Goal: Transaction & Acquisition: Purchase product/service

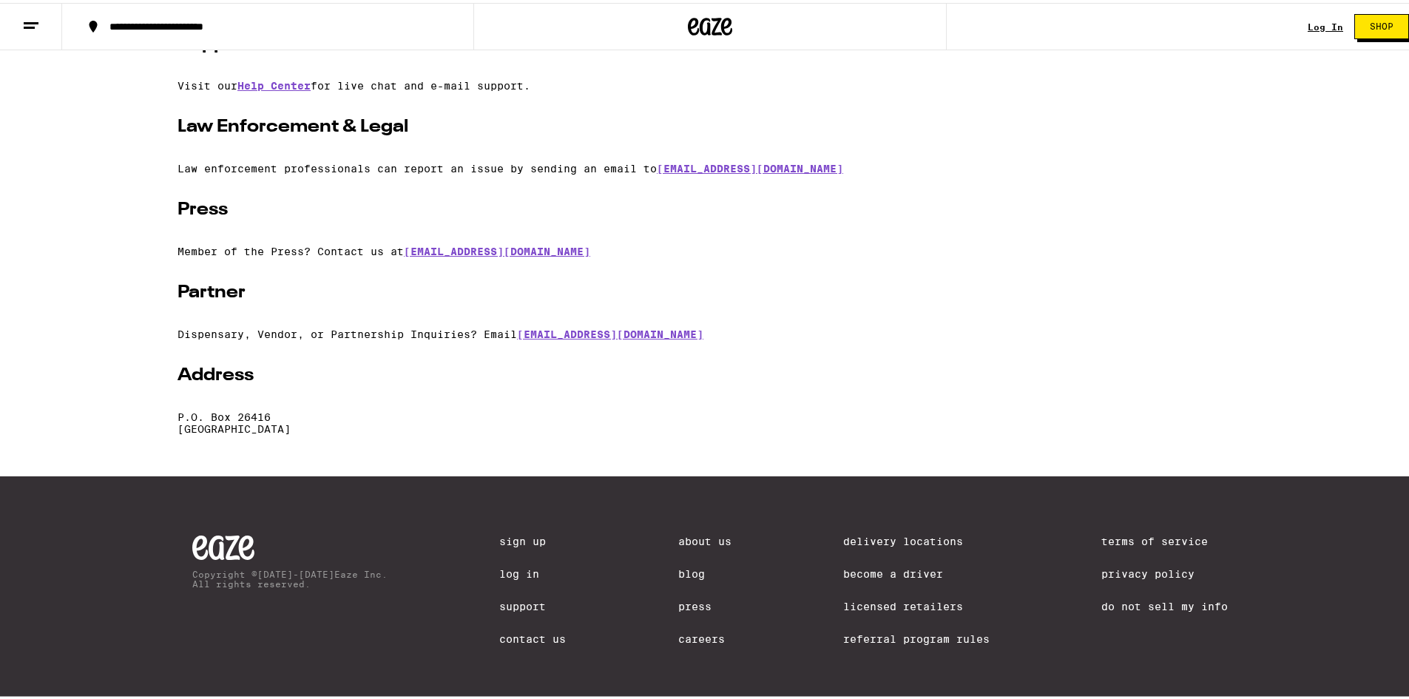
scroll to position [297, 0]
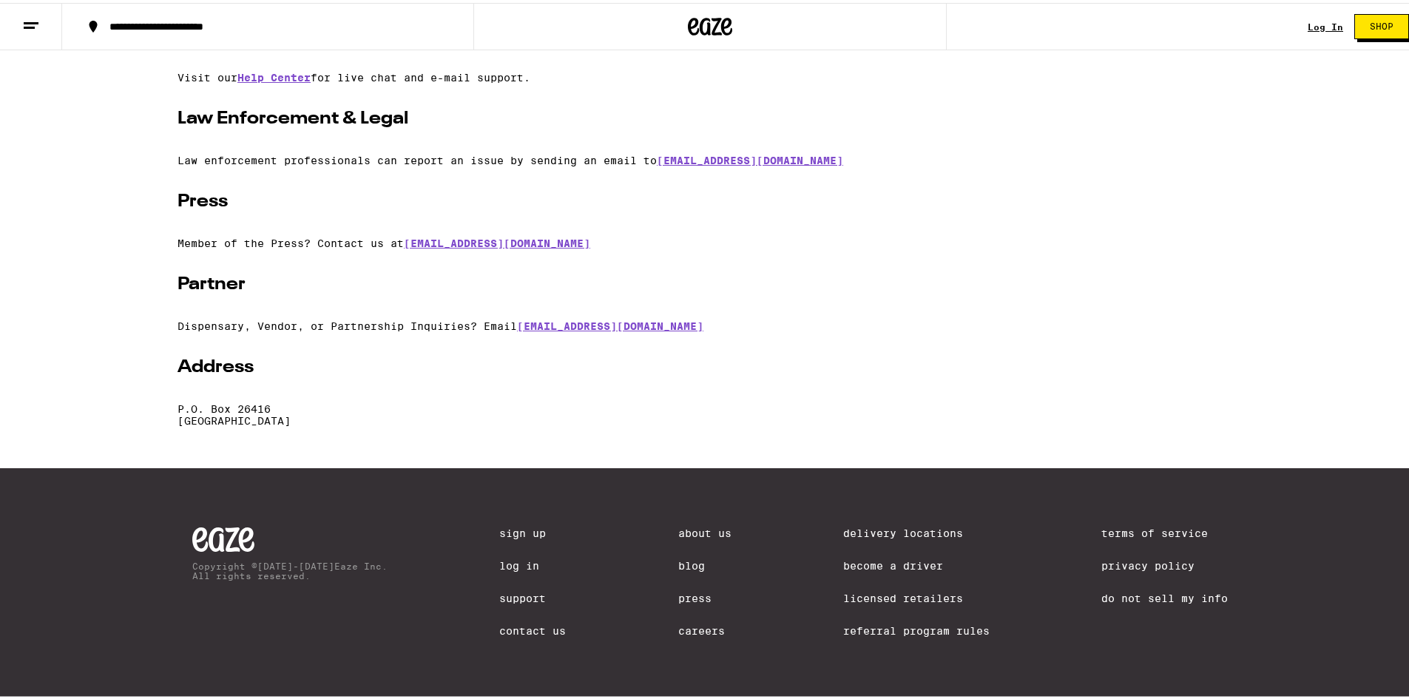
click at [524, 629] on link "Contact Us" at bounding box center [532, 628] width 67 height 12
click at [540, 630] on link "Contact Us" at bounding box center [532, 628] width 67 height 12
click at [1371, 24] on span "Shop" at bounding box center [1382, 23] width 24 height 9
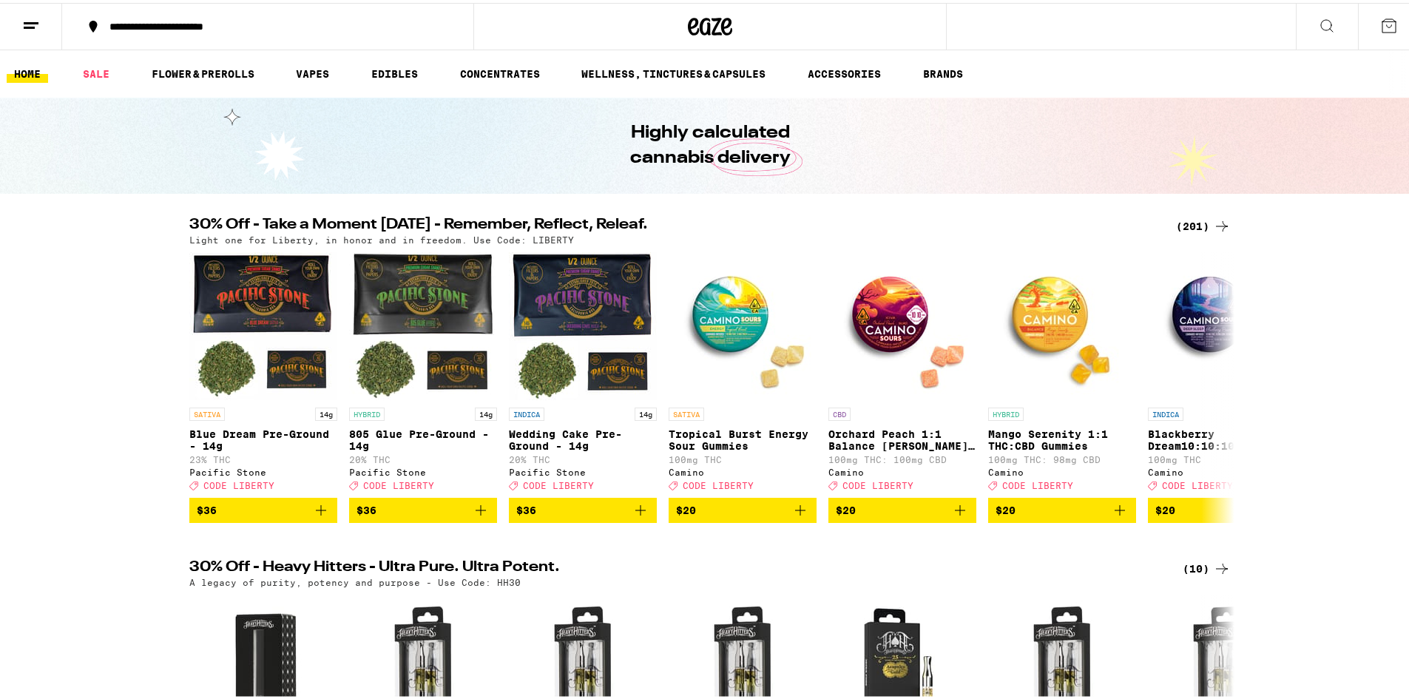
click at [1218, 216] on icon at bounding box center [1222, 224] width 18 height 18
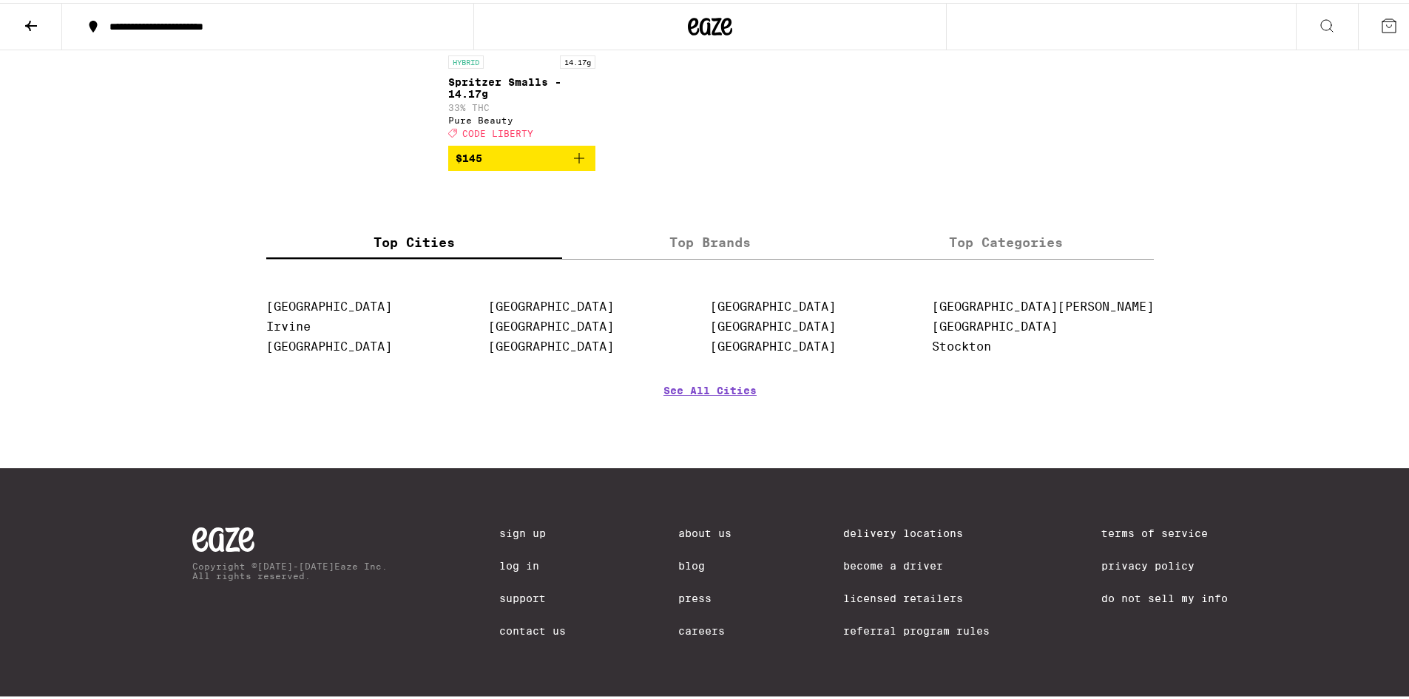
scroll to position [11821, 0]
click at [594, 311] on link "[GEOGRAPHIC_DATA]" at bounding box center [551, 304] width 126 height 14
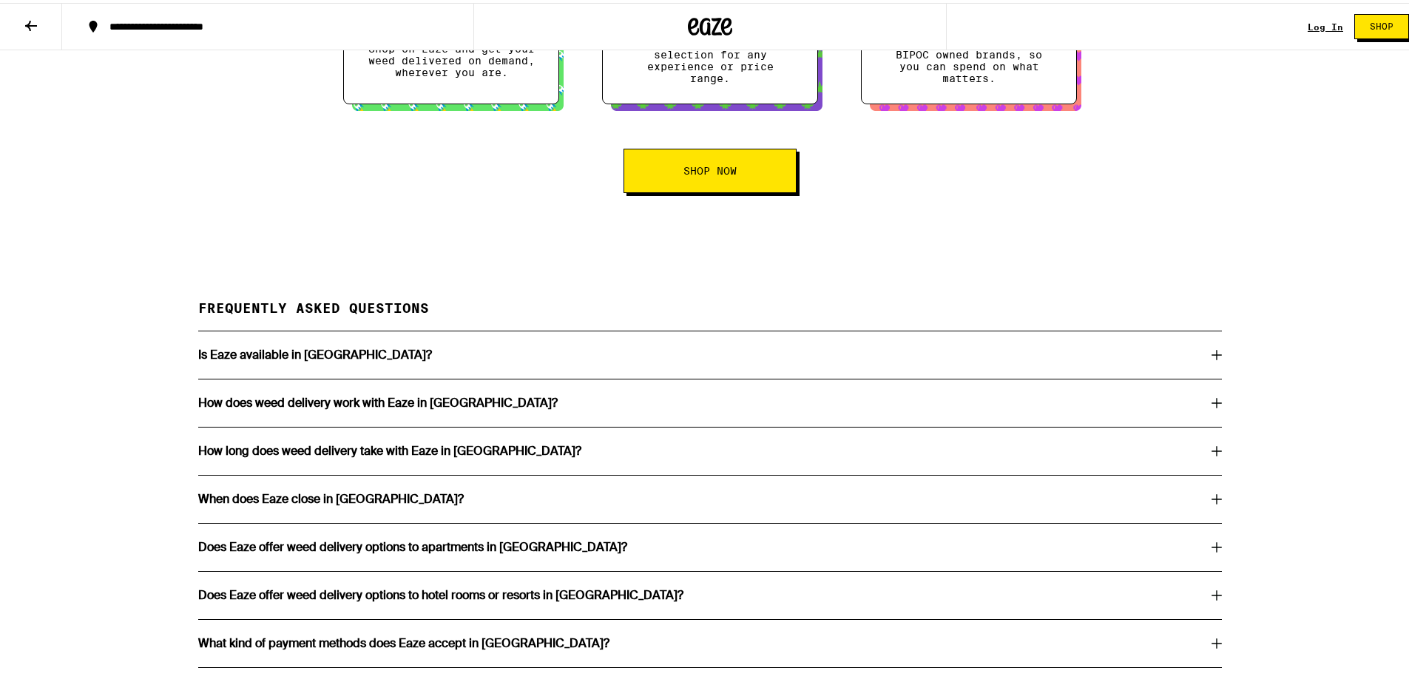
scroll to position [2589, 0]
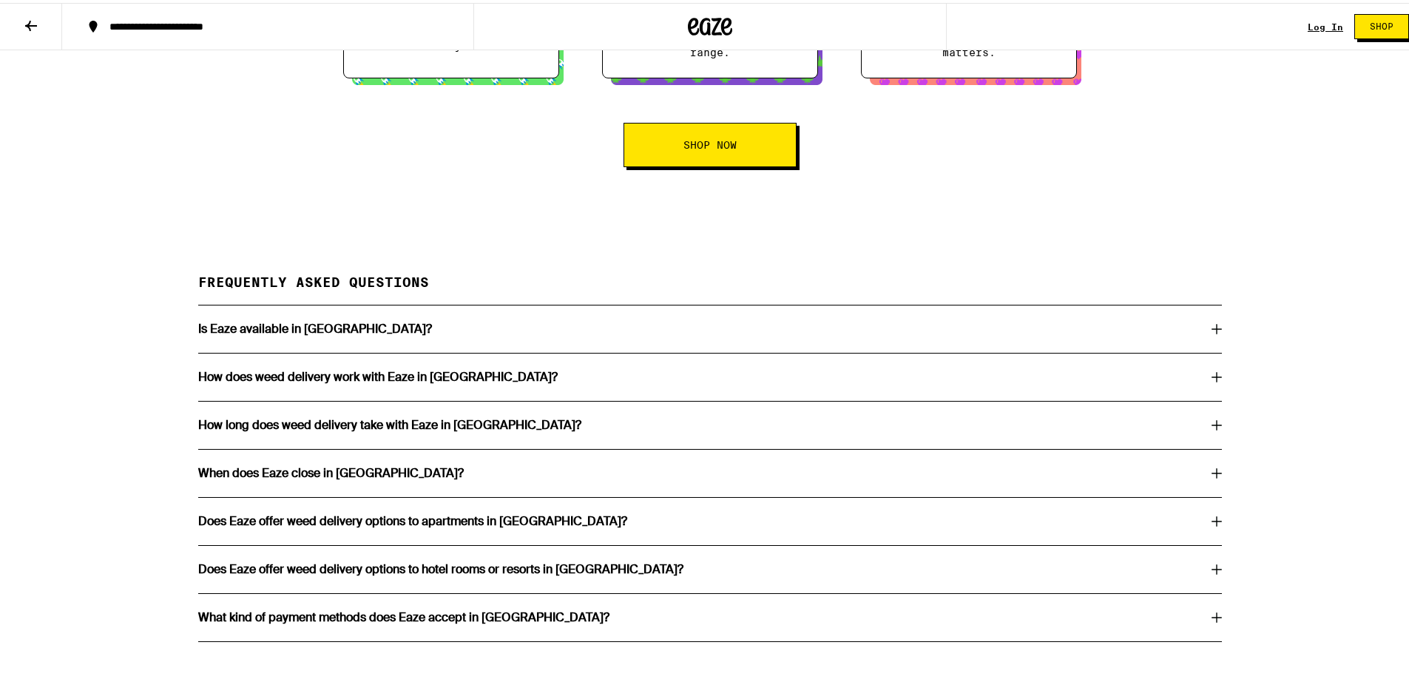
click at [442, 380] on h3 "How does weed delivery work with Eaze in [GEOGRAPHIC_DATA]?" at bounding box center [377, 374] width 359 height 12
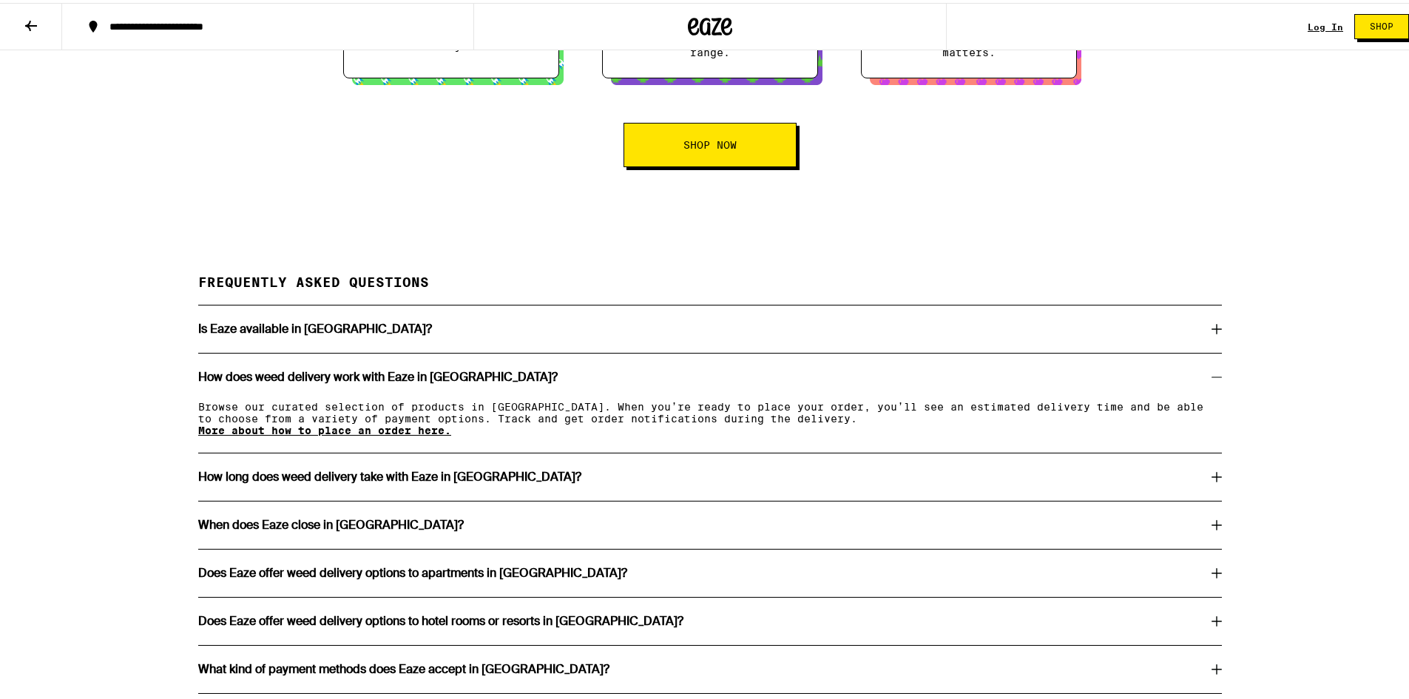
click at [382, 433] on link "More about how to place an order here." at bounding box center [324, 428] width 253 height 12
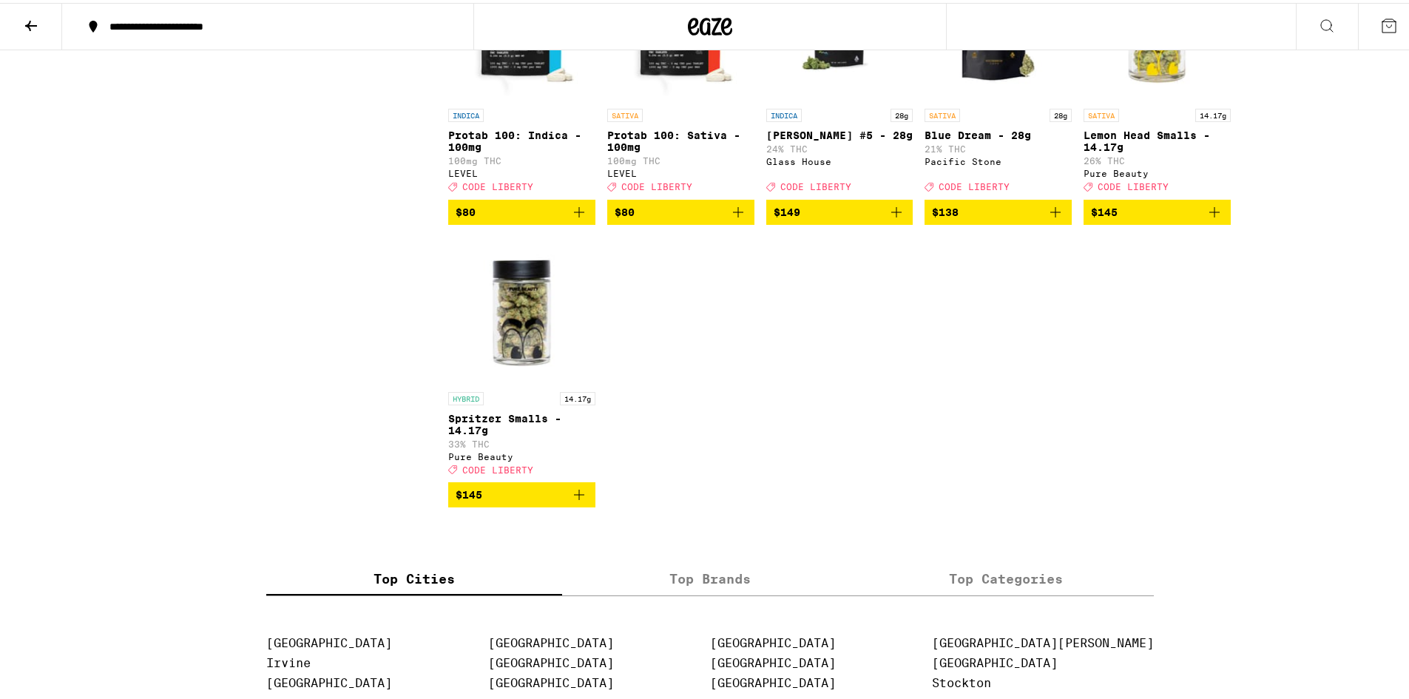
scroll to position [11217, 0]
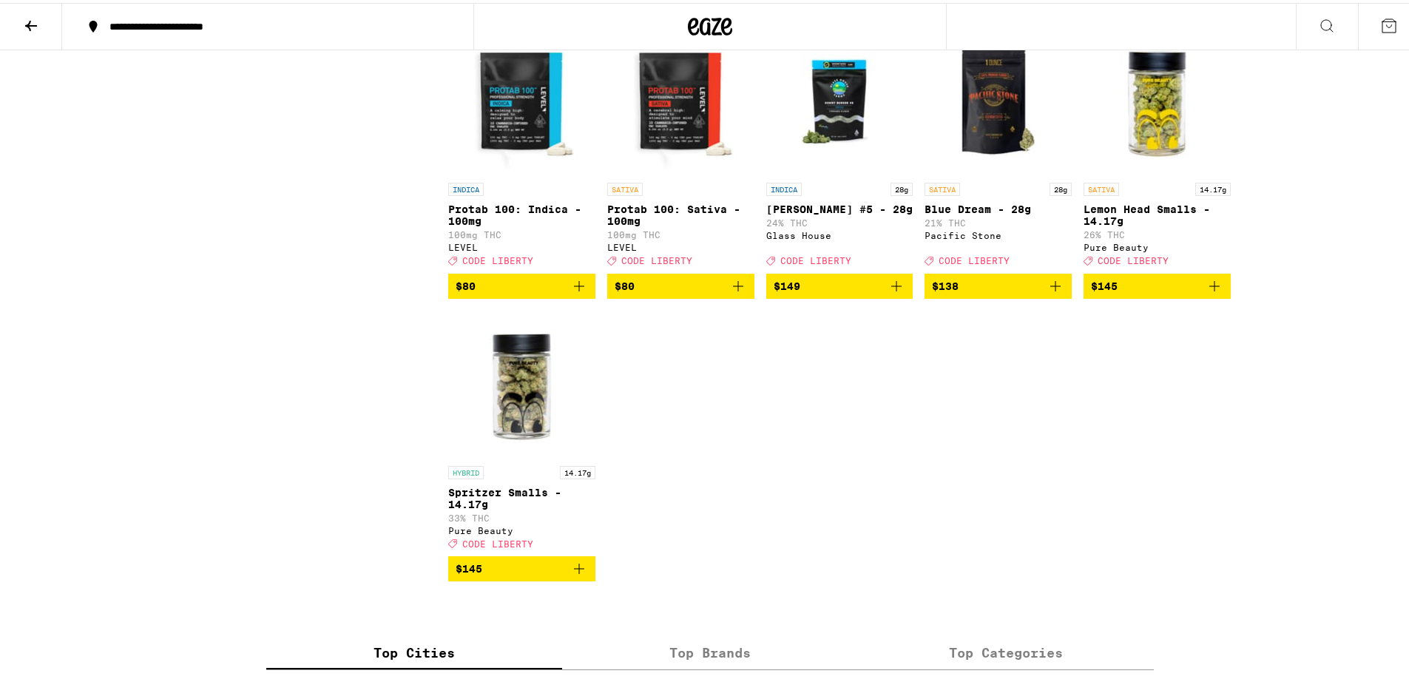
drag, startPoint x: 1040, startPoint y: 639, endPoint x: 1145, endPoint y: 648, distance: 105.4
click at [1145, 263] on div "SATIVA 14.17g Lemon Head Smalls - 14.17g 26% THC Pure Beauty Deal Created with …" at bounding box center [1157, 221] width 147 height 83
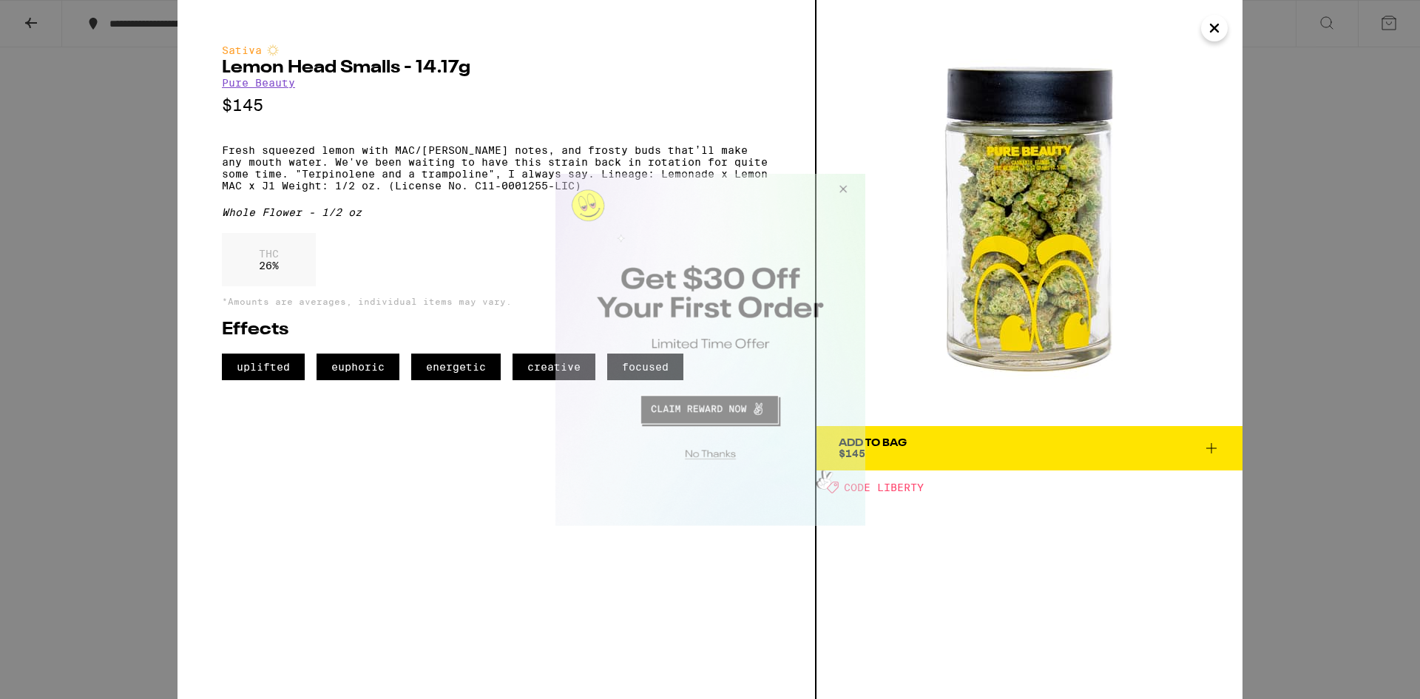
click at [845, 180] on button "Close Modal" at bounding box center [840, 191] width 40 height 36
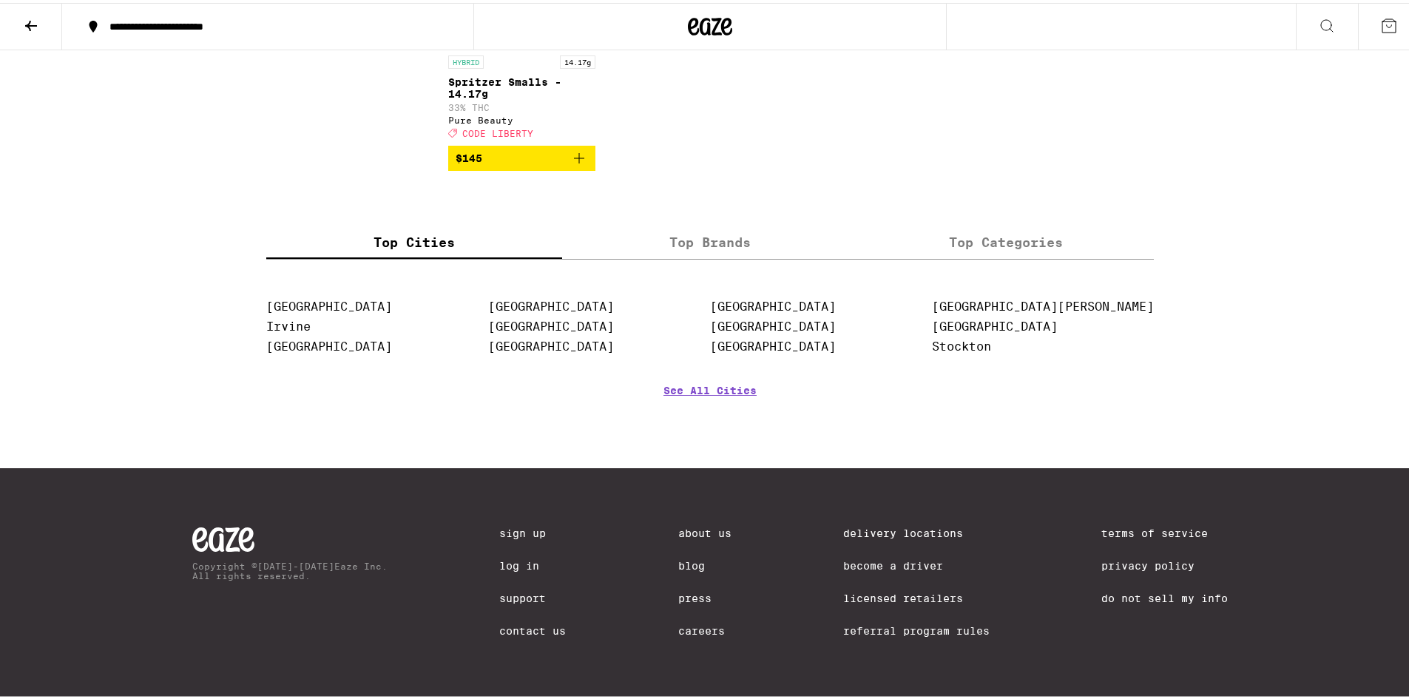
scroll to position [11817, 0]
click at [590, 311] on link "[GEOGRAPHIC_DATA]" at bounding box center [551, 304] width 126 height 14
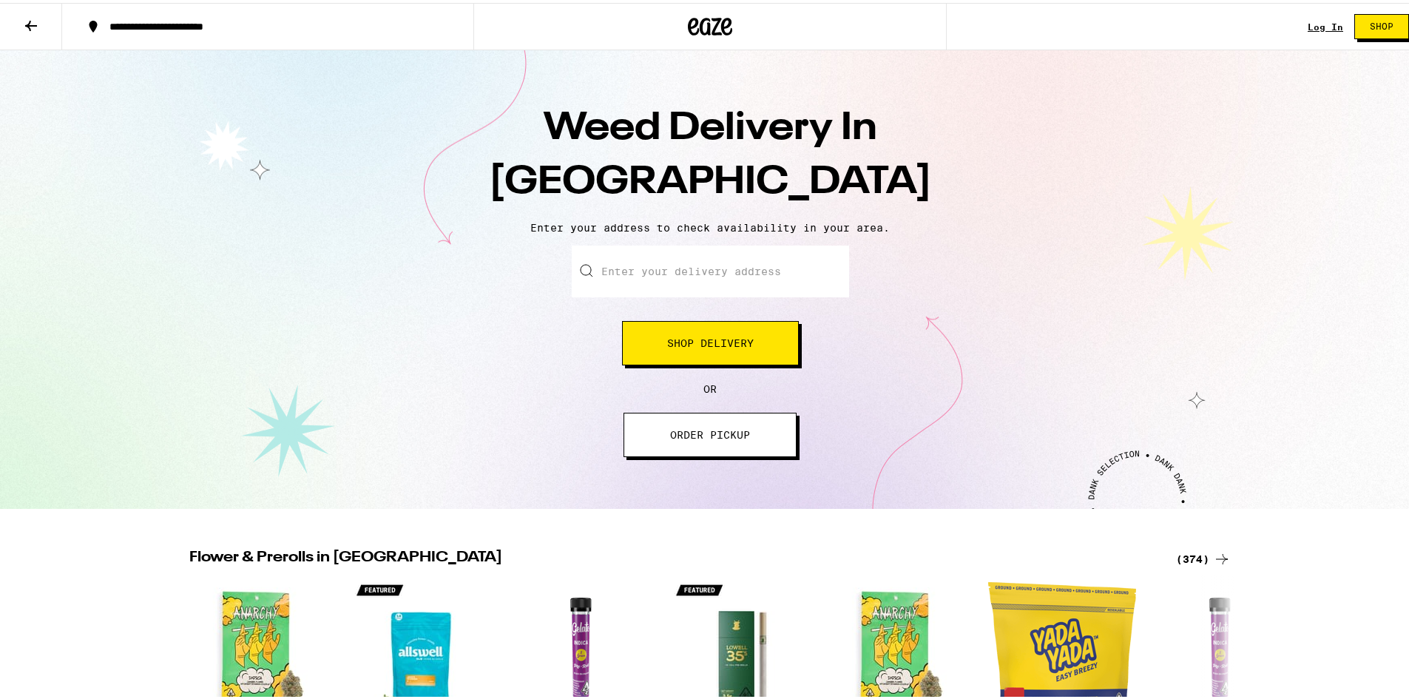
click at [749, 439] on button "ORDER PICKUP" at bounding box center [710, 432] width 173 height 44
click at [36, 21] on icon at bounding box center [31, 23] width 18 height 18
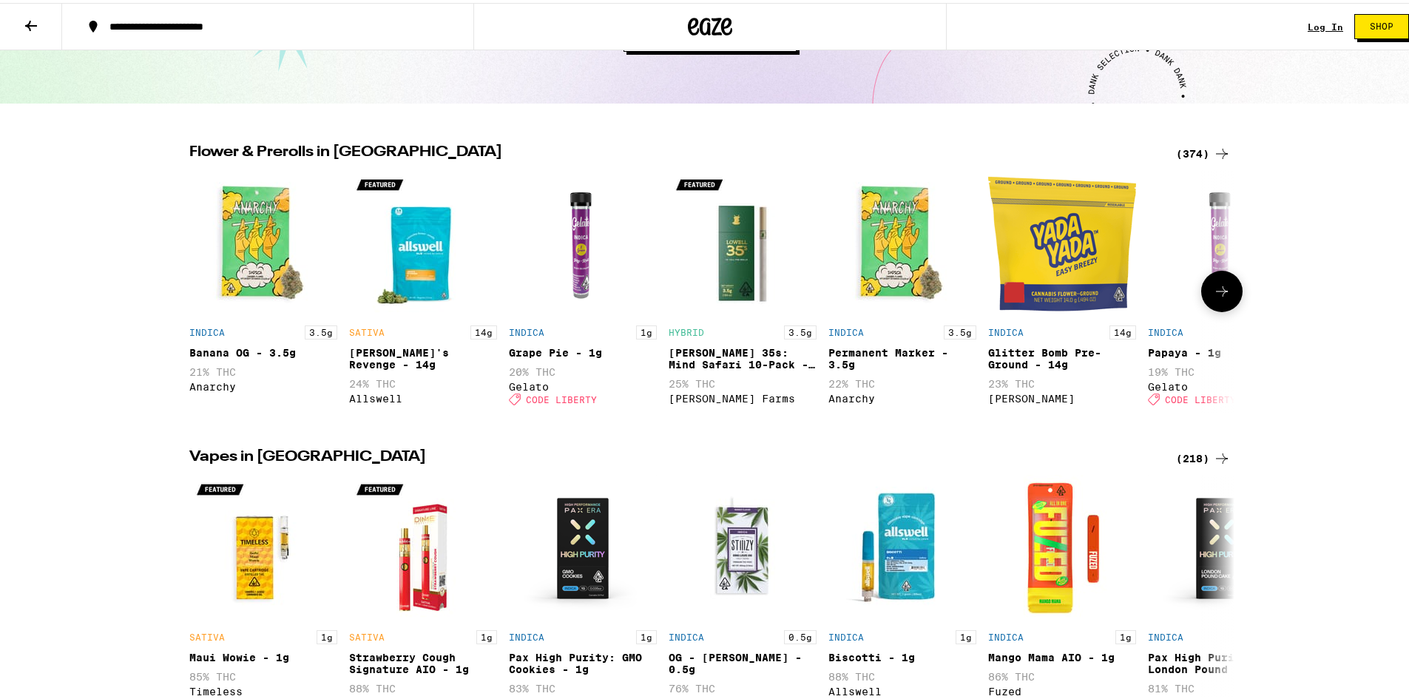
scroll to position [444, 0]
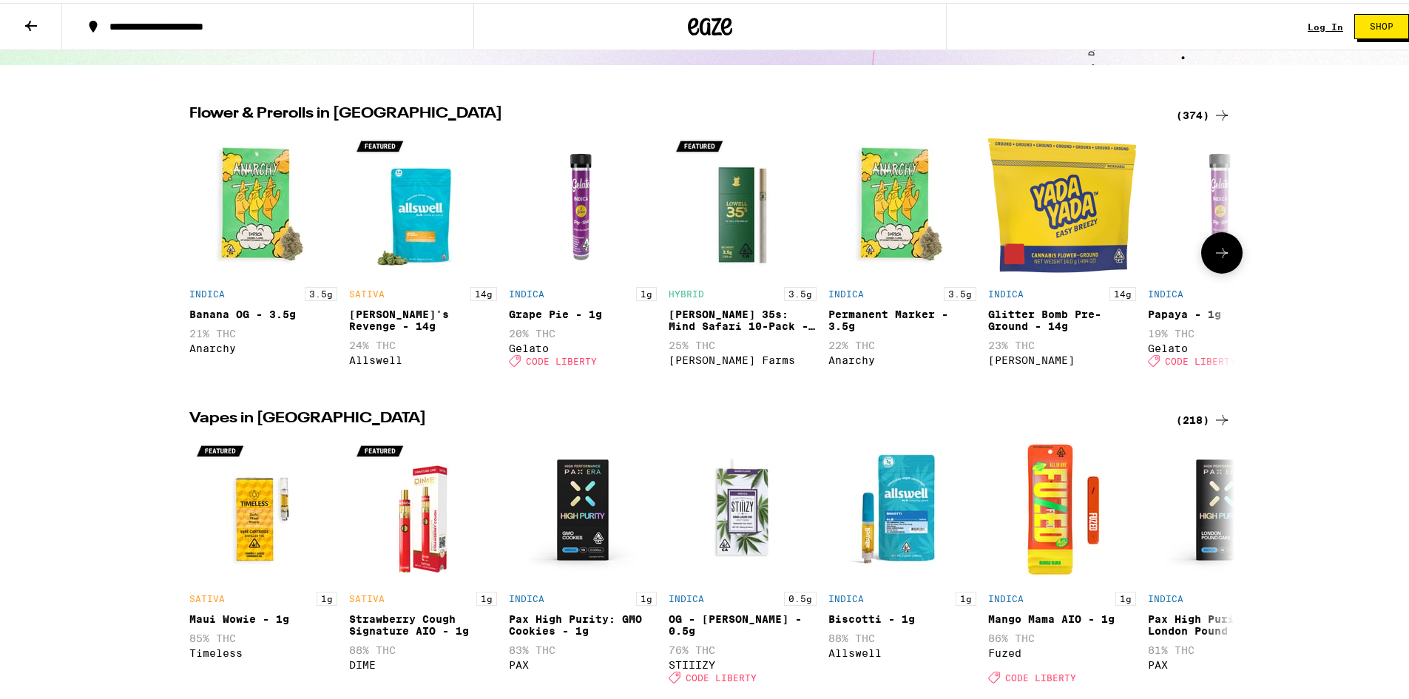
click at [1056, 329] on div "Glitter Bomb Pre-Ground - 14g" at bounding box center [1062, 317] width 148 height 24
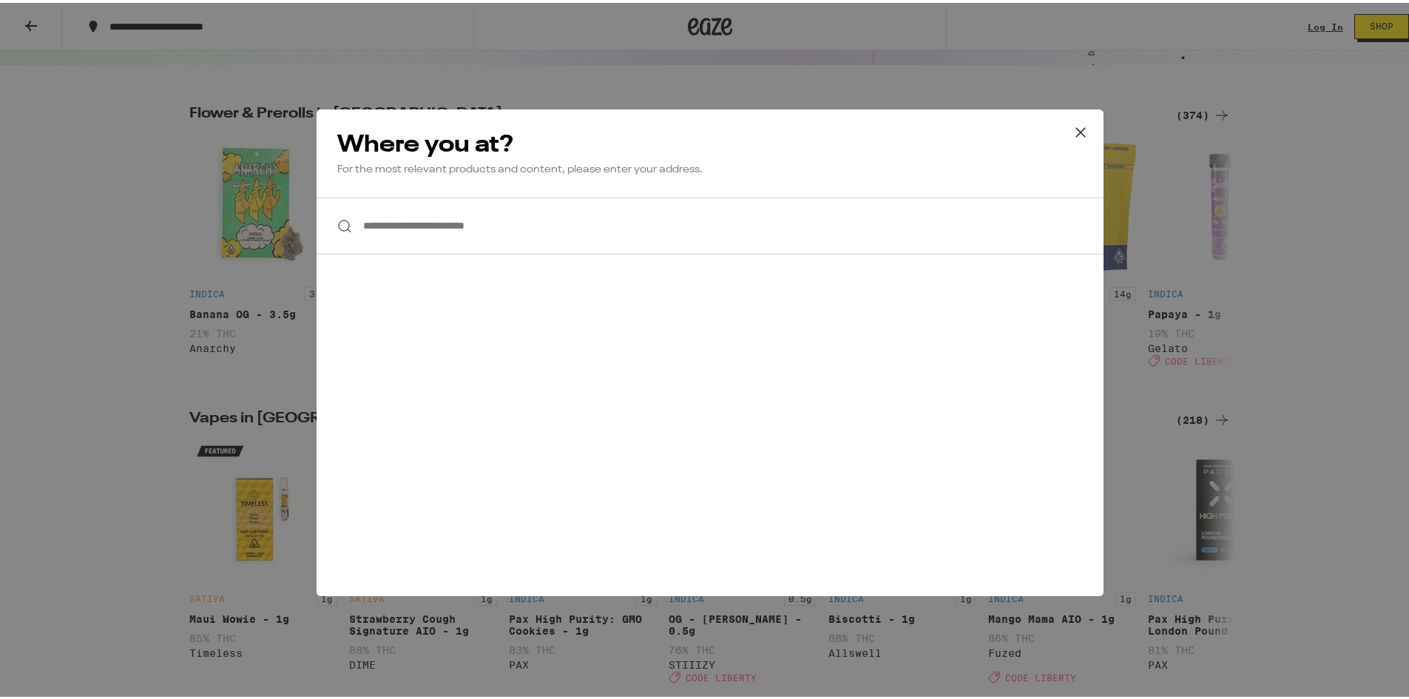
click at [355, 218] on input "**********" at bounding box center [710, 223] width 787 height 57
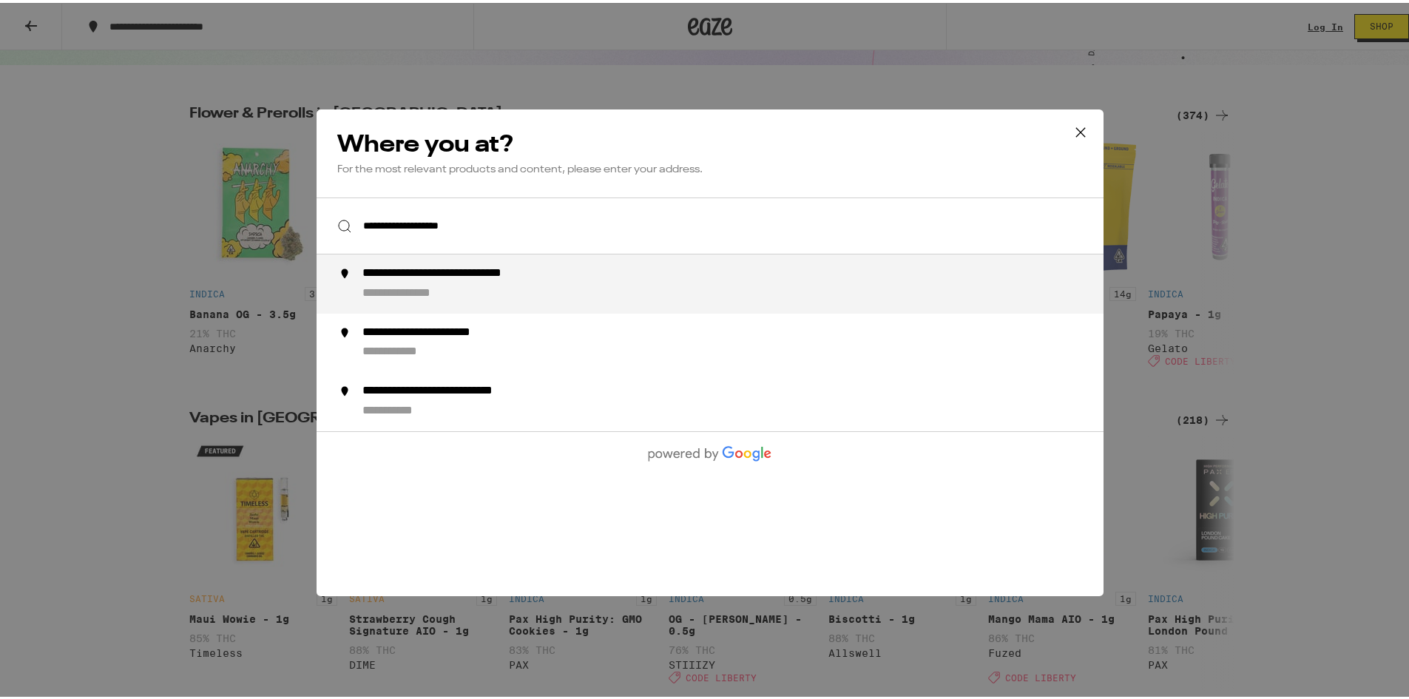
click at [488, 276] on div "**********" at bounding box center [480, 271] width 237 height 16
type input "**********"
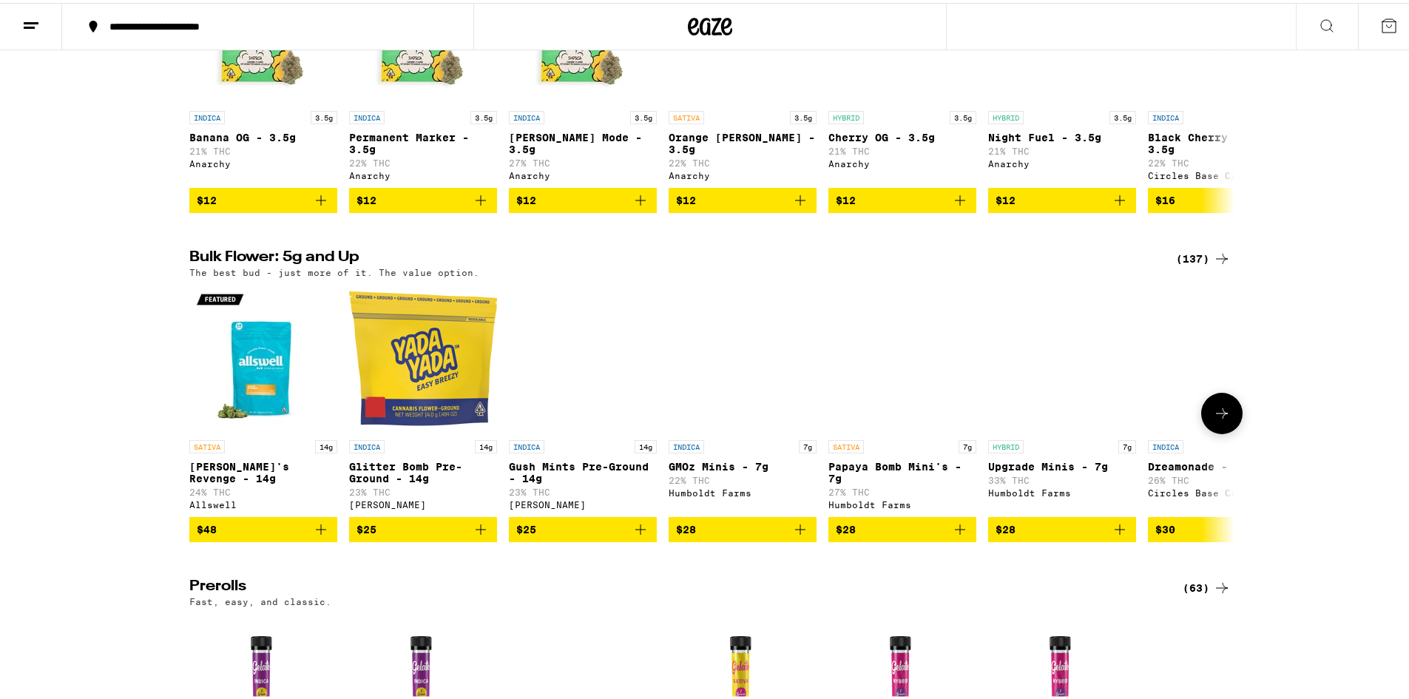
scroll to position [296, 0]
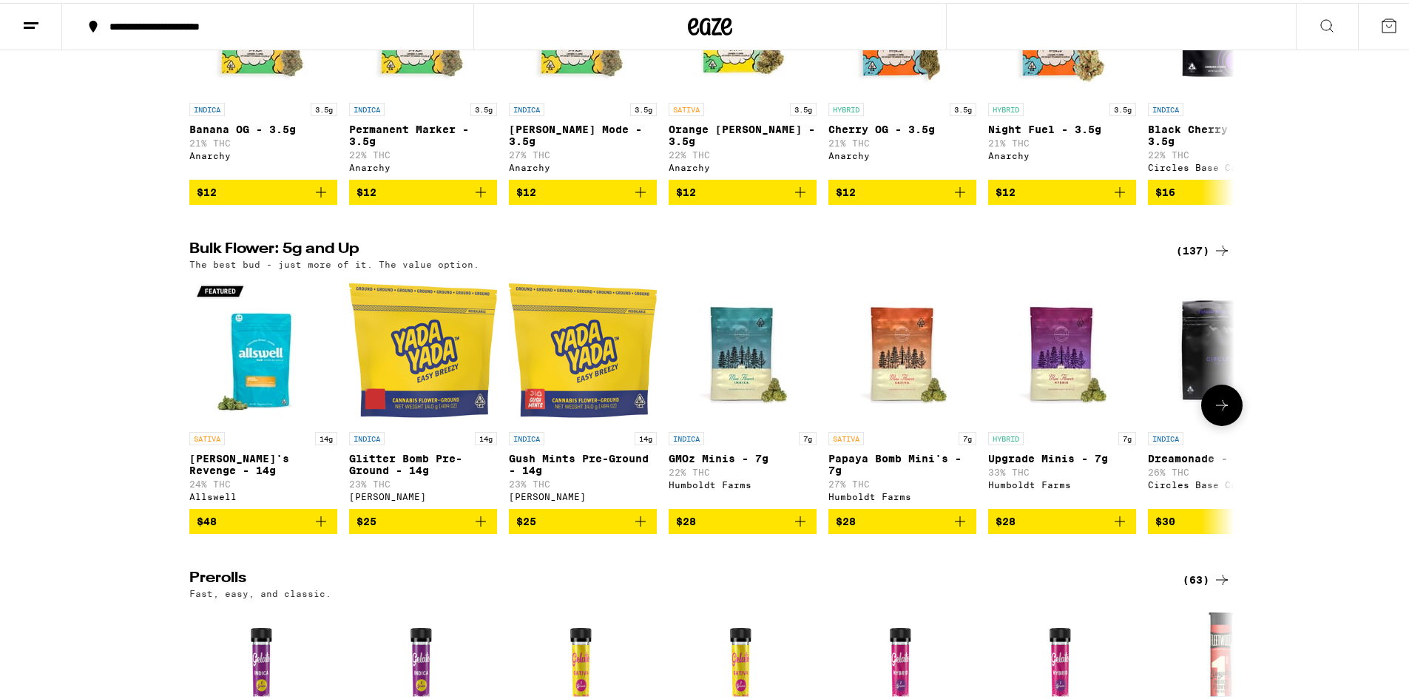
click at [556, 401] on img "Open page for Gush Mints Pre-Ground - 14g from Yada Yada" at bounding box center [583, 348] width 148 height 148
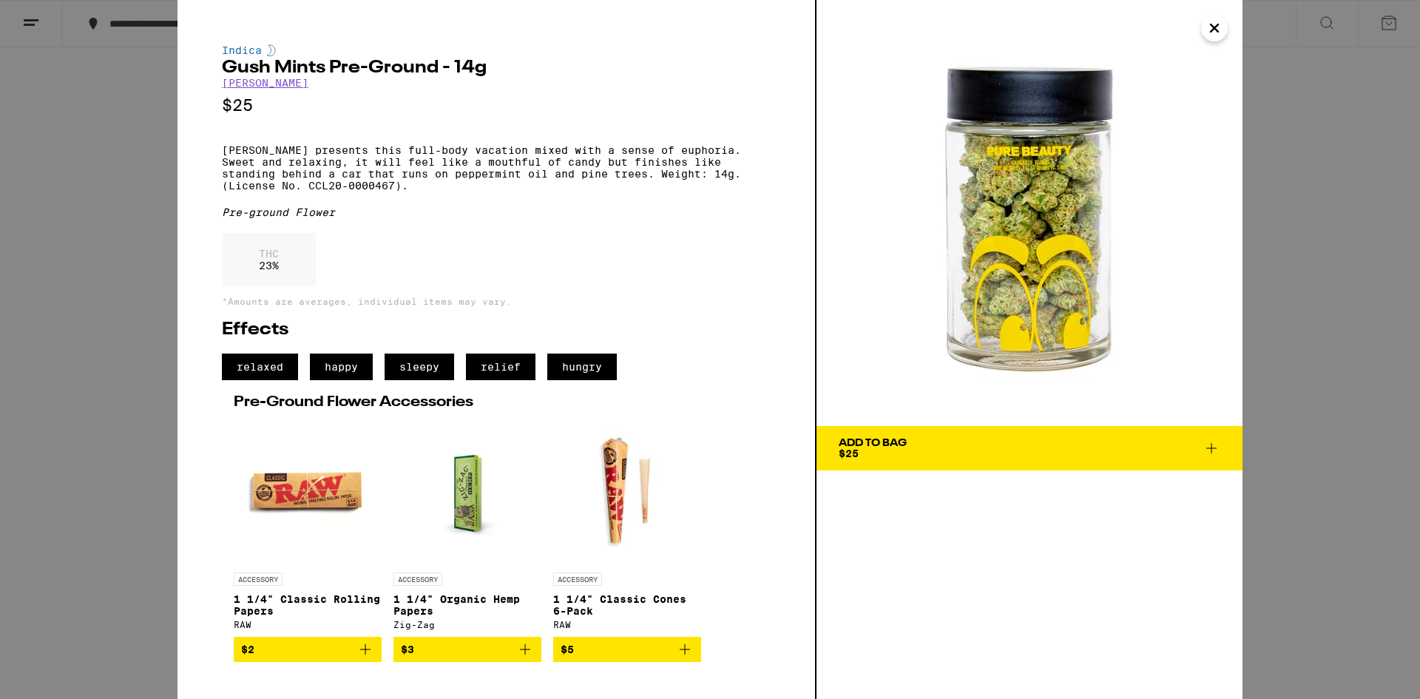
click at [1212, 29] on icon "Close" at bounding box center [1215, 28] width 18 height 22
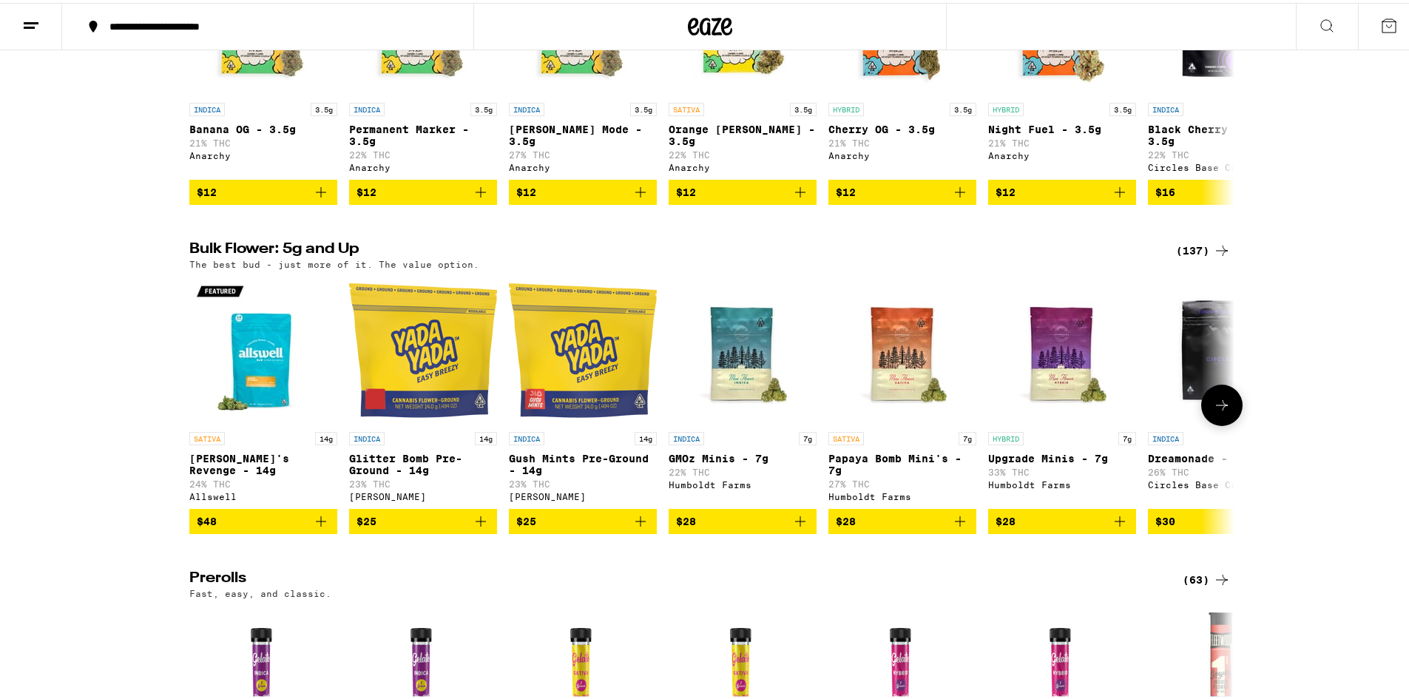
click at [546, 527] on span "$25" at bounding box center [582, 519] width 133 height 18
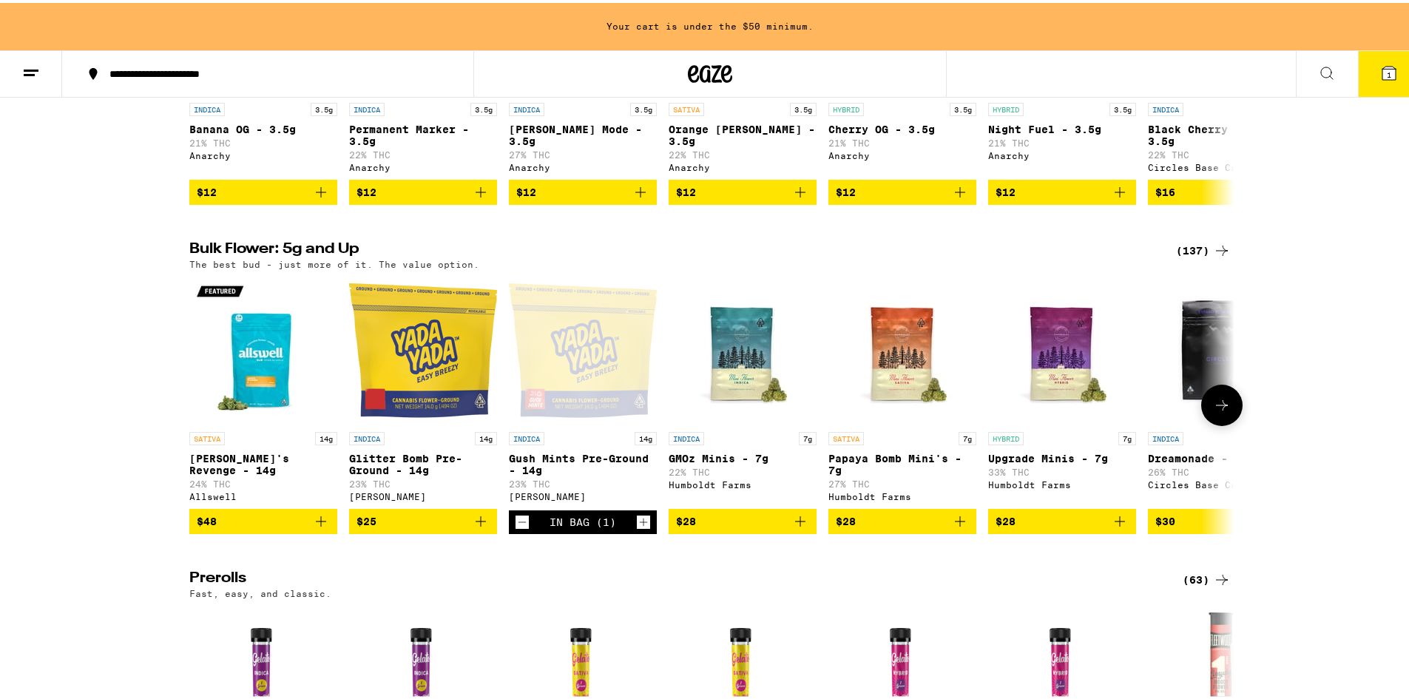
click at [577, 525] on div "In Bag (1)" at bounding box center [583, 519] width 67 height 12
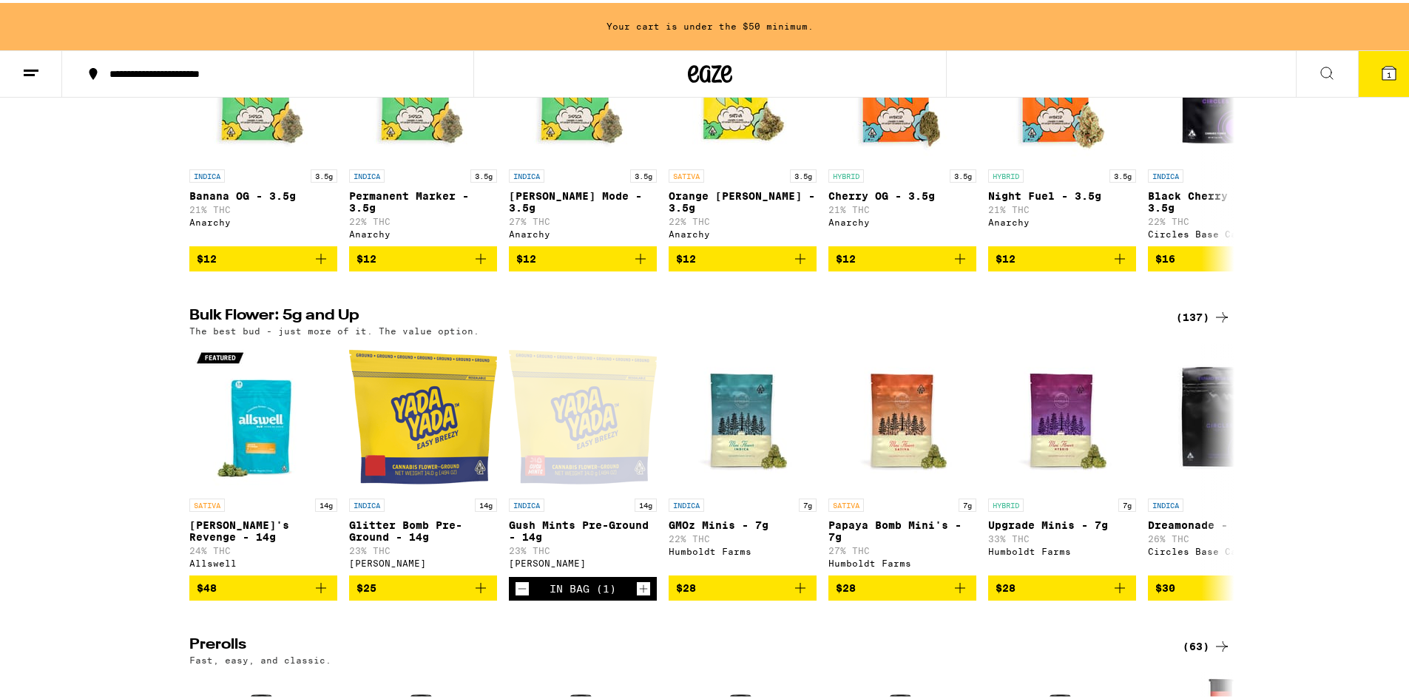
scroll to position [269, 0]
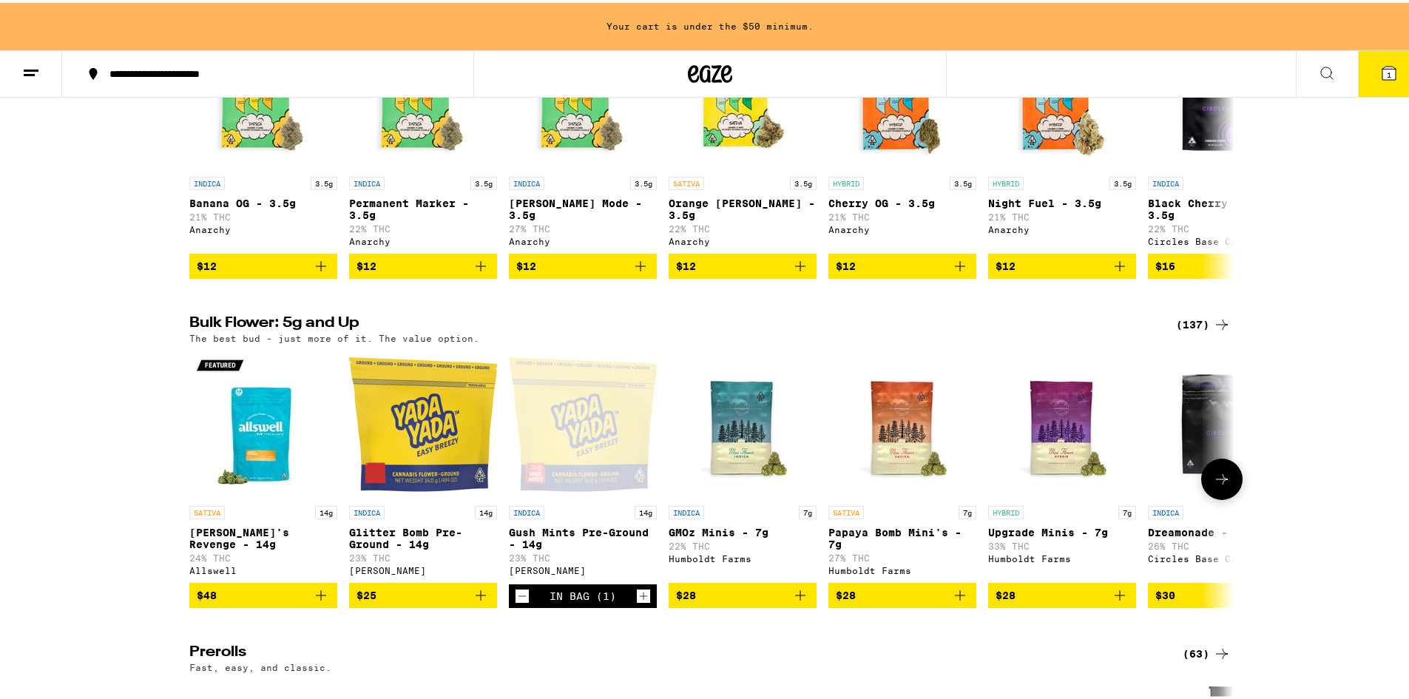
click at [640, 602] on icon "Increment" at bounding box center [643, 593] width 13 height 18
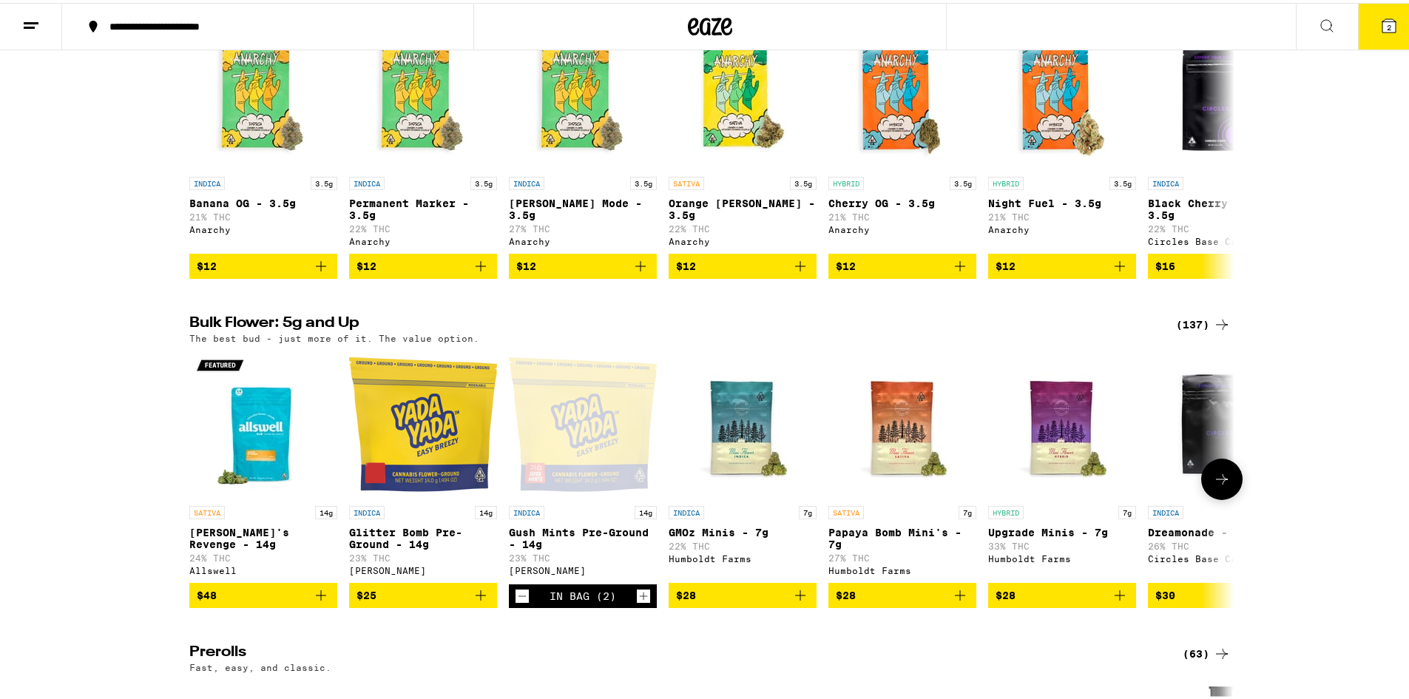
click at [573, 604] on div "In Bag (2)" at bounding box center [583, 593] width 67 height 24
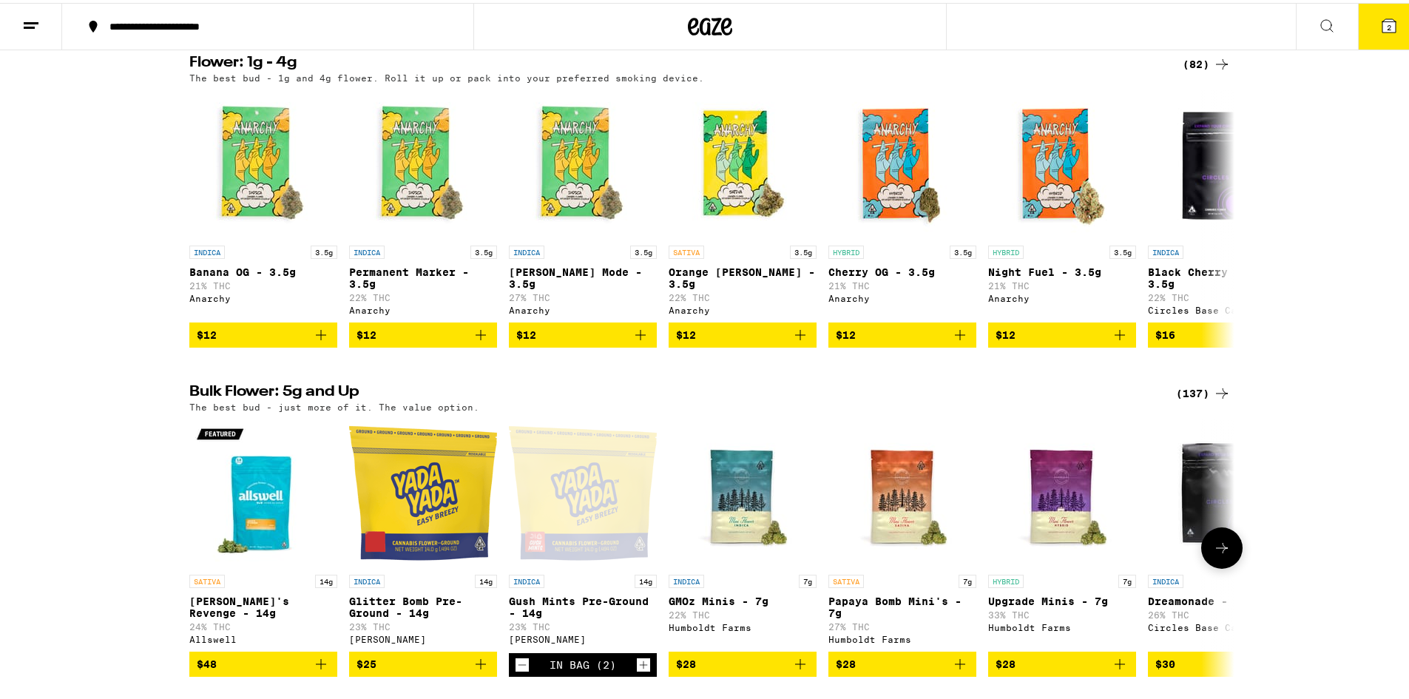
scroll to position [148, 0]
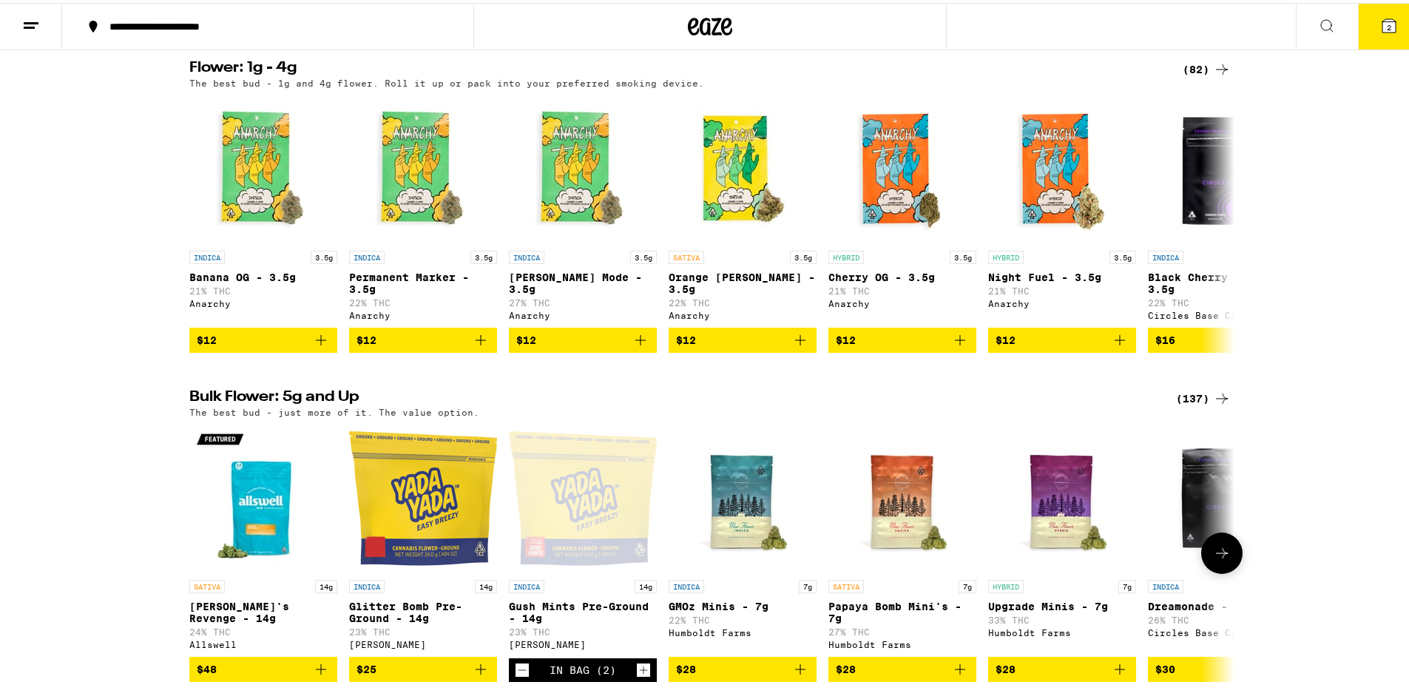
click at [568, 673] on div "In Bag (2)" at bounding box center [583, 667] width 67 height 12
click at [587, 533] on div "Open page for Gush Mints Pre-Ground - 14g from Yada Yada" at bounding box center [583, 496] width 148 height 148
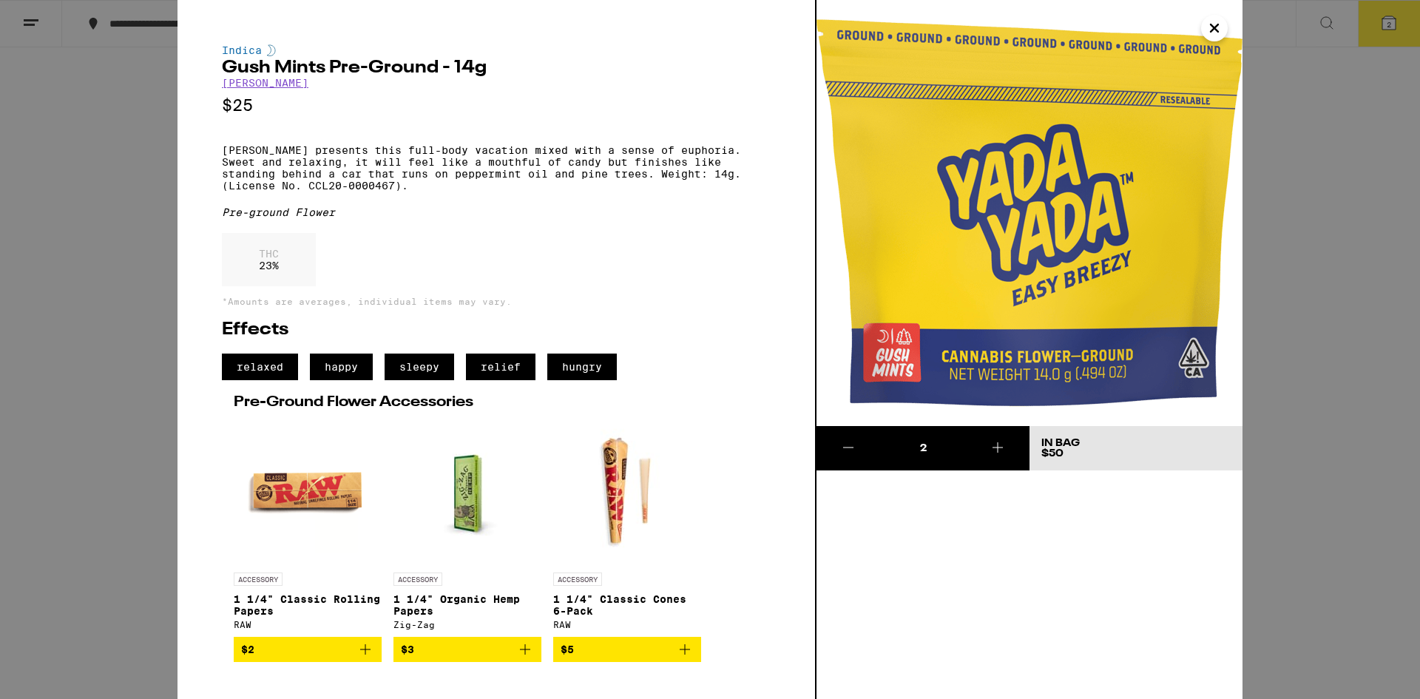
click at [444, 658] on span "$3" at bounding box center [467, 650] width 133 height 18
click at [978, 445] on button at bounding box center [998, 448] width 64 height 44
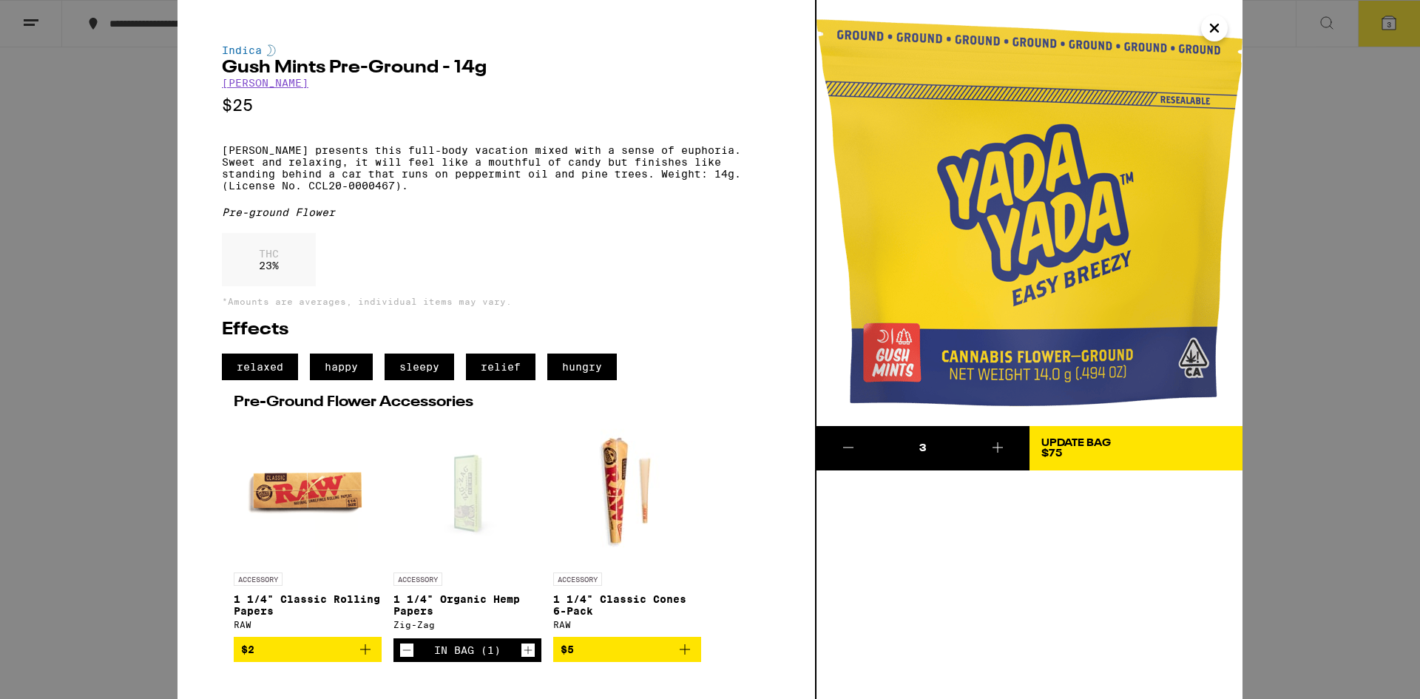
click at [1064, 452] on div "$75" at bounding box center [1053, 453] width 24 height 10
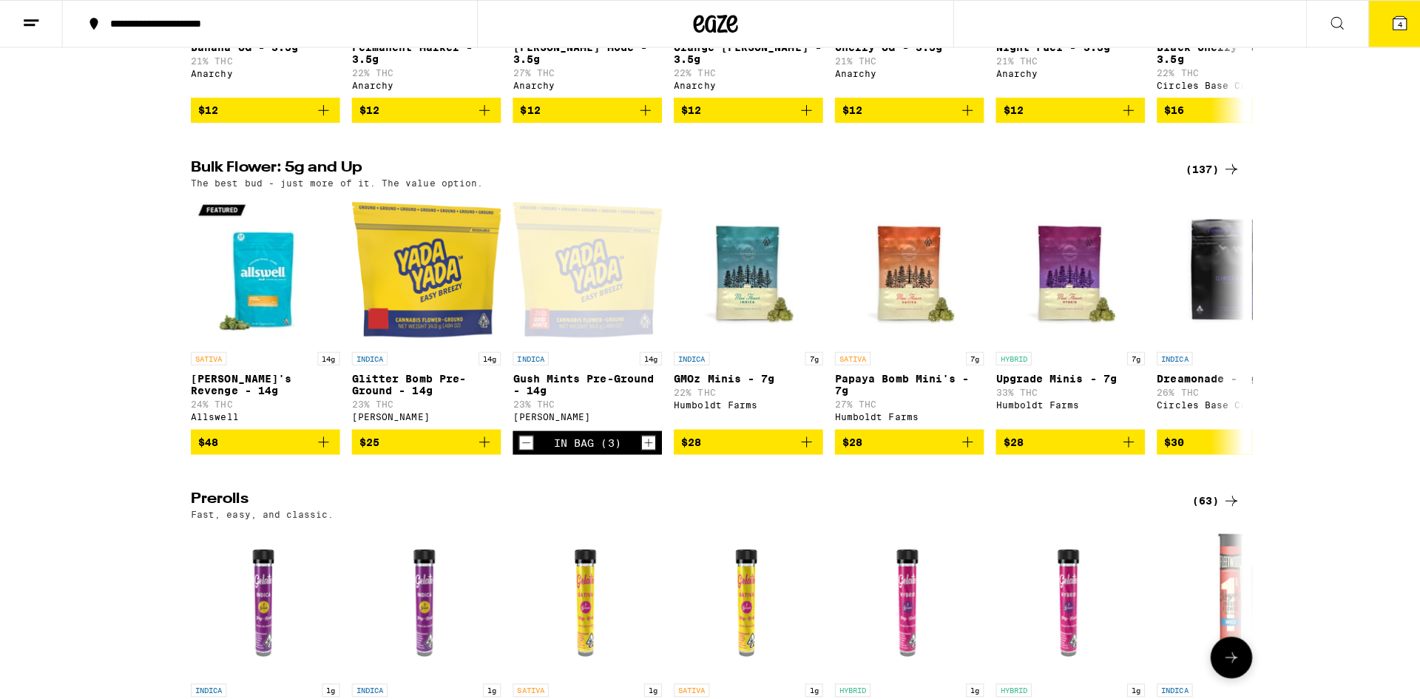
scroll to position [370, 0]
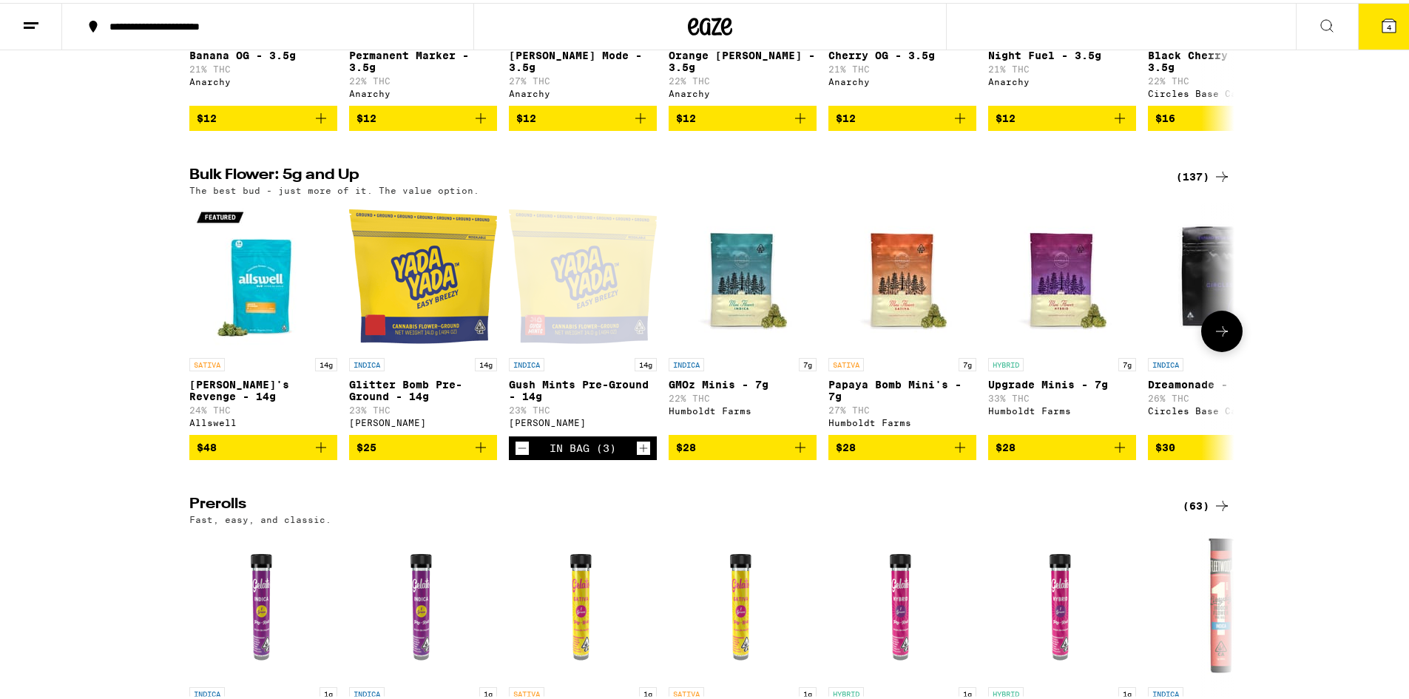
click at [590, 433] on link "INDICA 14g Gush Mints Pre-Ground - 14g 23% THC Yada Yada" at bounding box center [583, 317] width 148 height 234
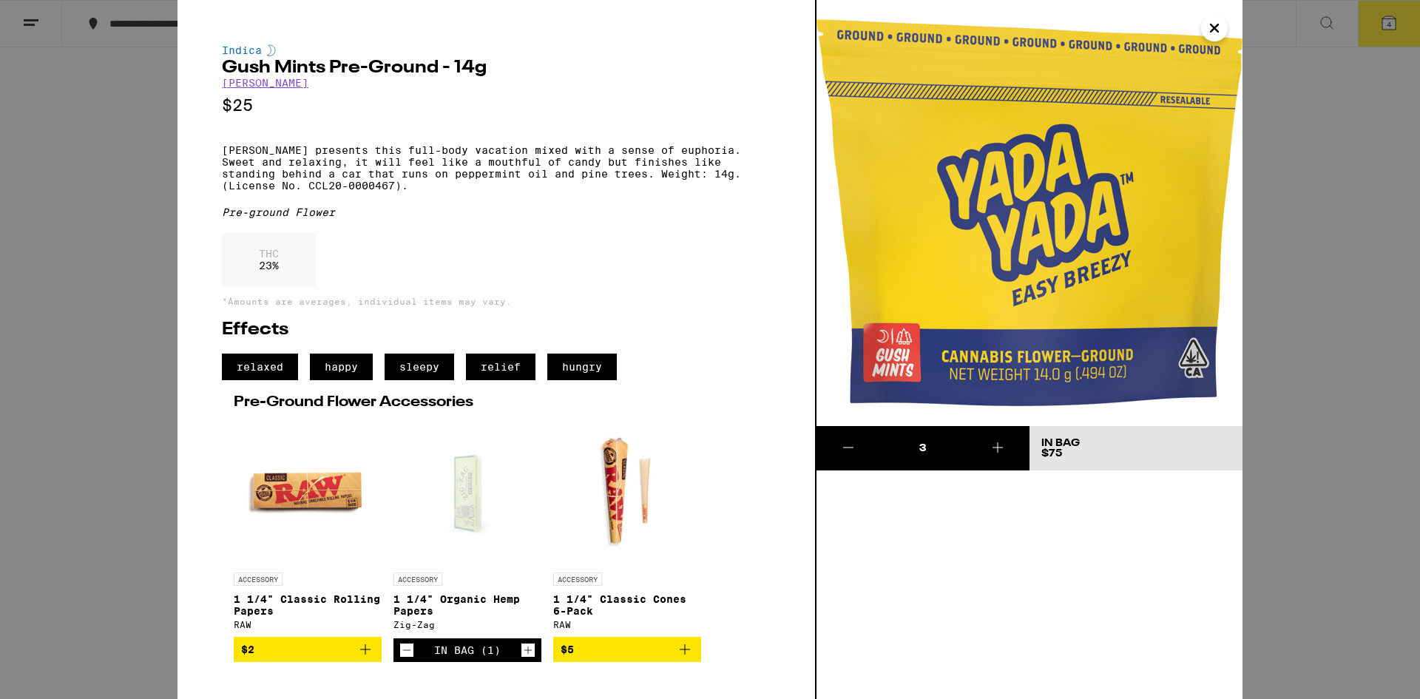
click at [999, 441] on icon at bounding box center [998, 448] width 18 height 18
click at [256, 89] on link "[PERSON_NAME]" at bounding box center [265, 83] width 87 height 12
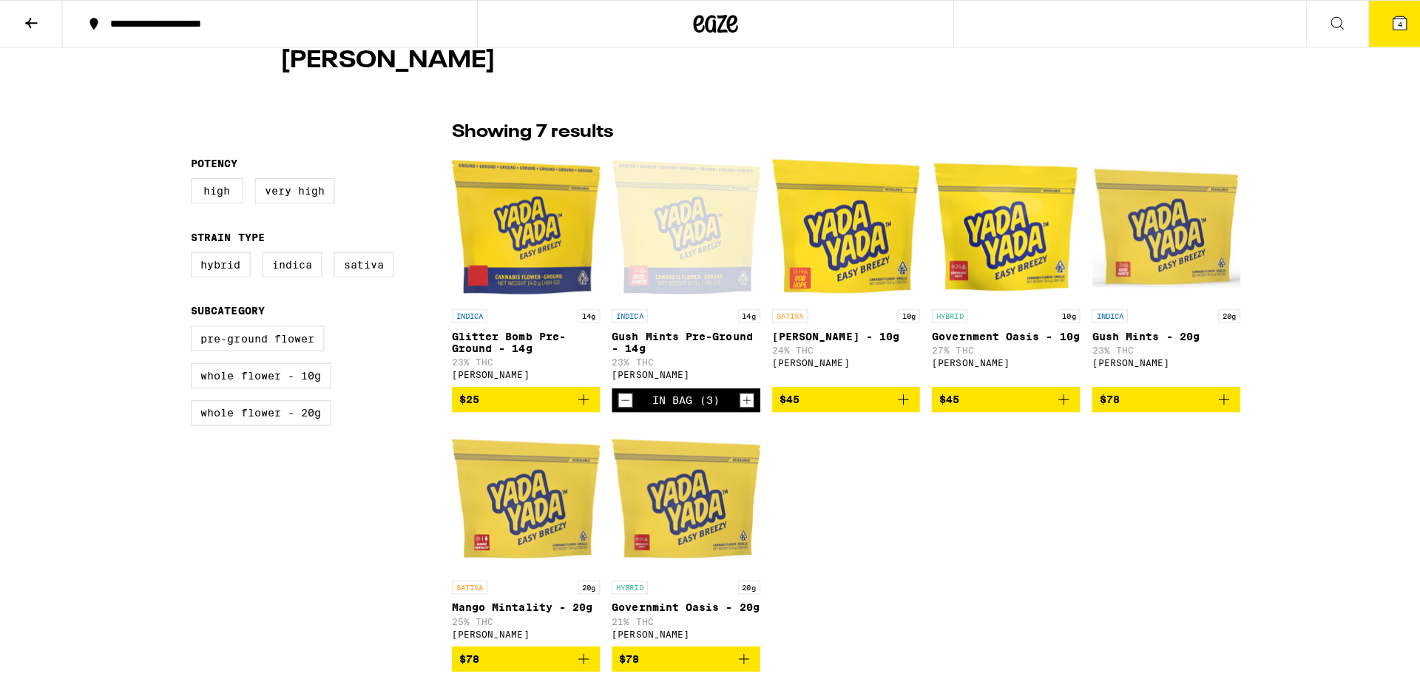
scroll to position [296, 0]
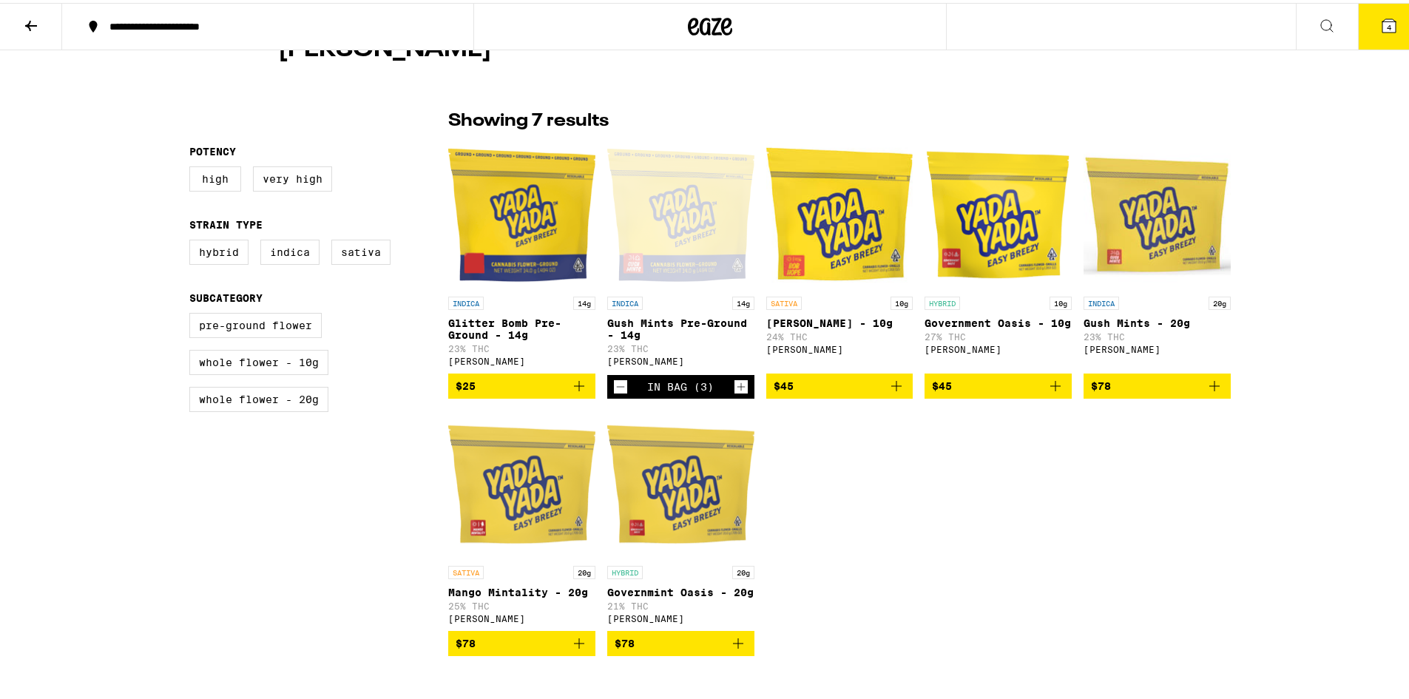
click at [673, 242] on div "Open page for Gush Mints Pre-Ground - 14g from Yada Yada" at bounding box center [680, 212] width 147 height 148
